Goal: Find specific page/section: Find specific page/section

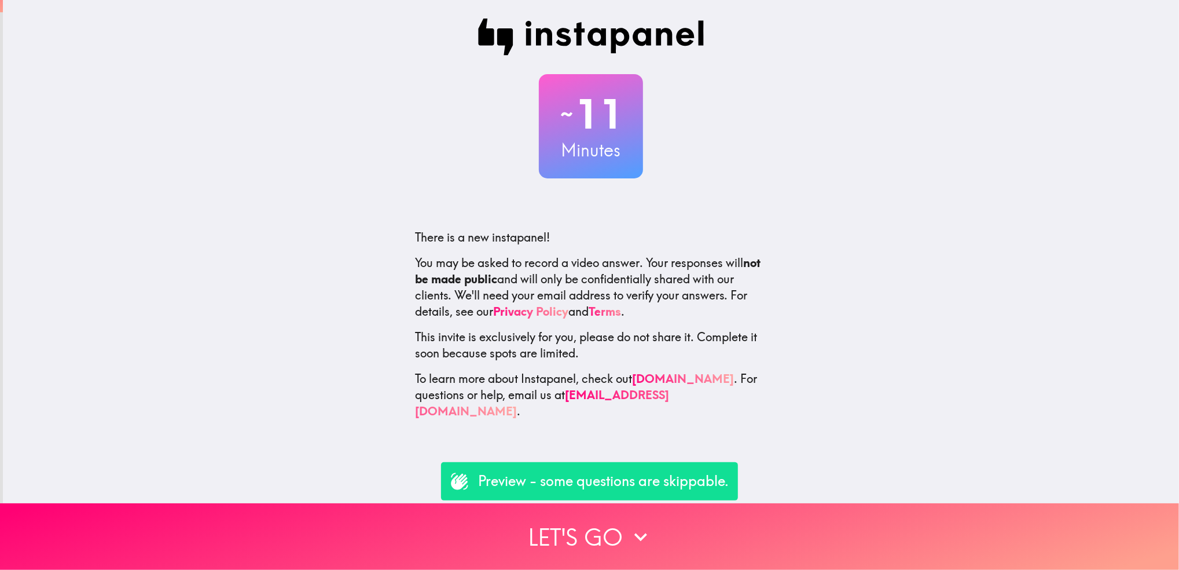
click at [551, 491] on div "Preview - some questions are skippable." at bounding box center [589, 481] width 297 height 38
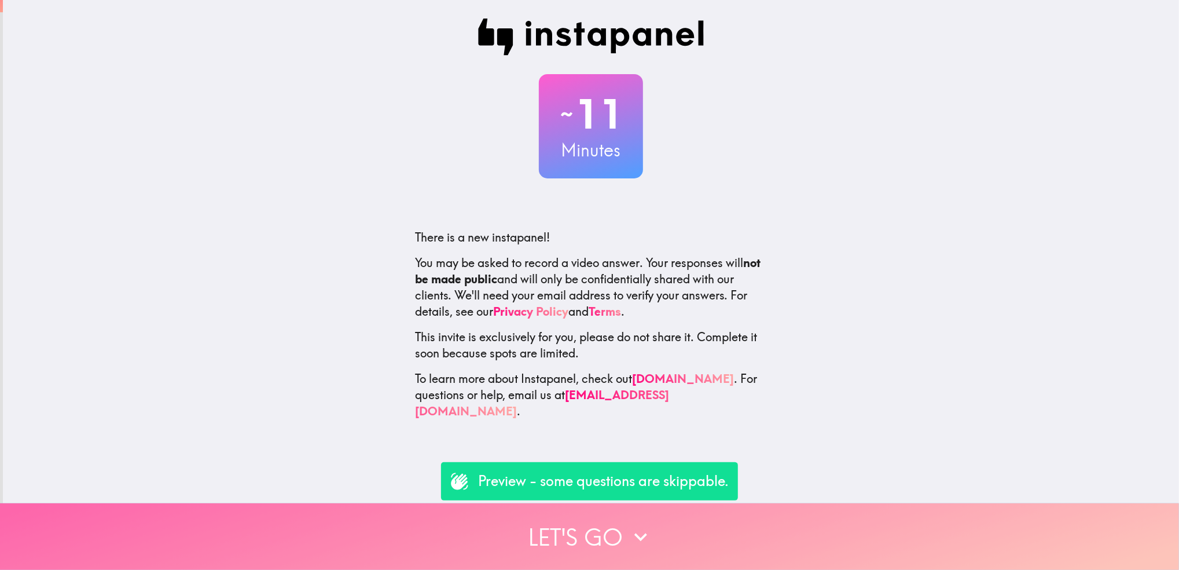
click at [581, 531] on button "Let's go" at bounding box center [589, 536] width 1179 height 67
